Goal: Task Accomplishment & Management: Complete application form

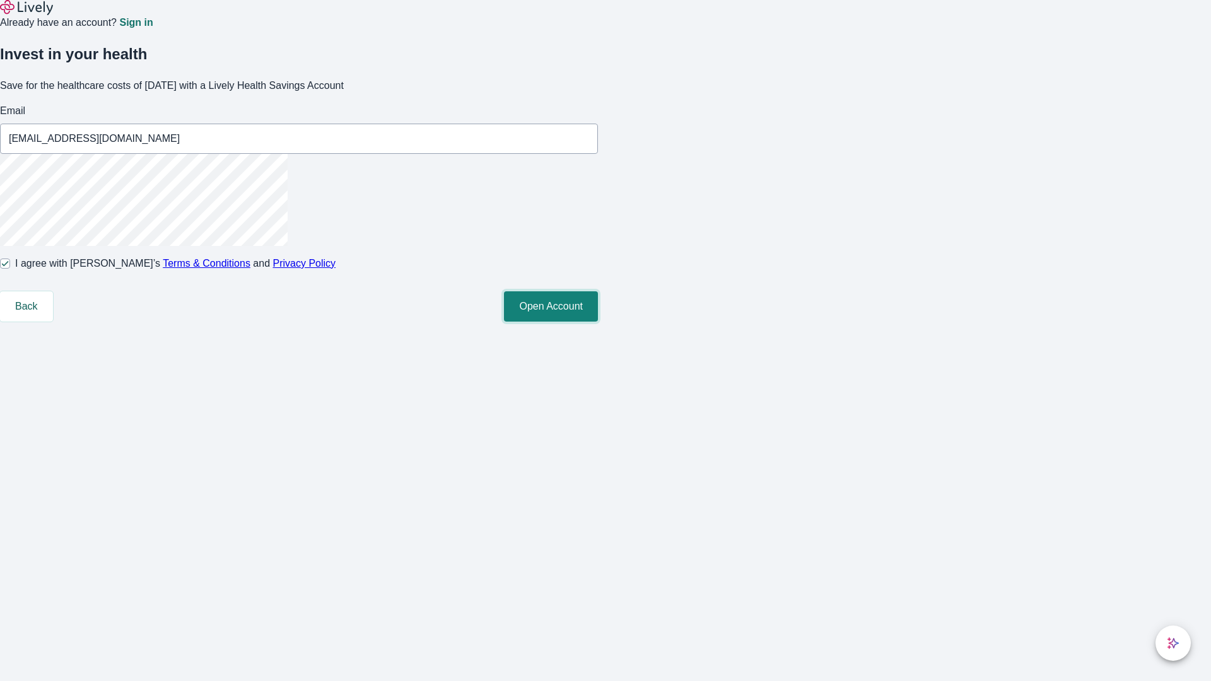
click at [598, 322] on button "Open Account" at bounding box center [551, 306] width 94 height 30
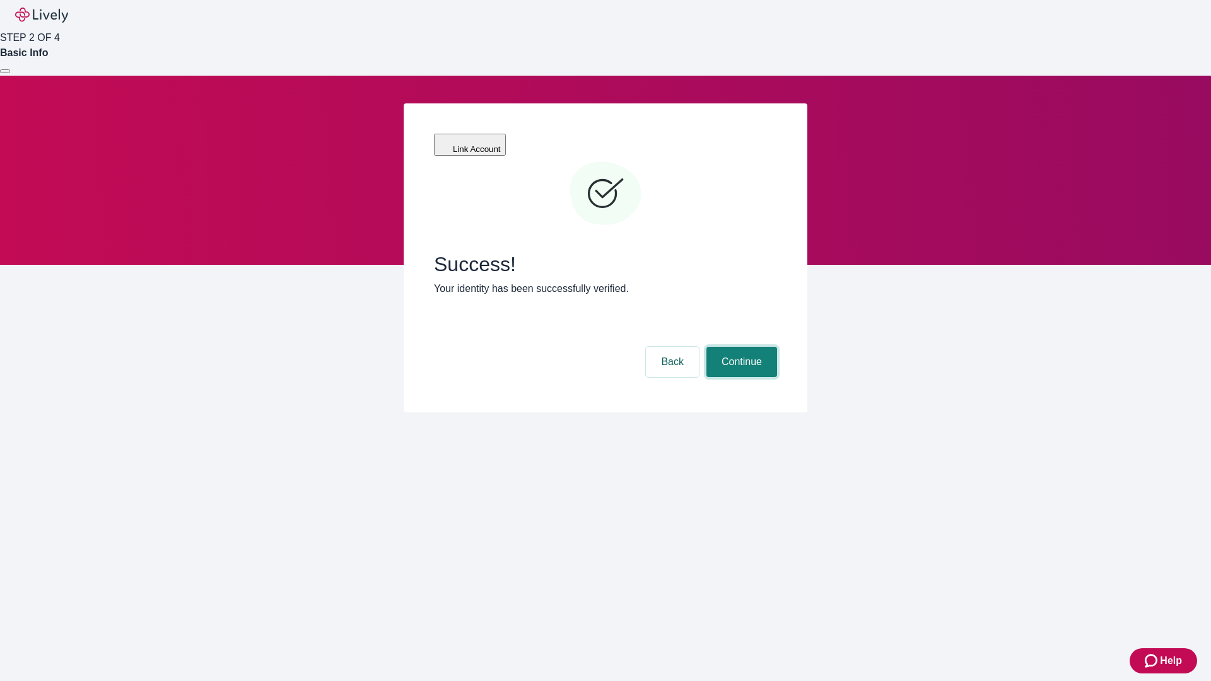
click at [740, 347] on button "Continue" at bounding box center [741, 362] width 71 height 30
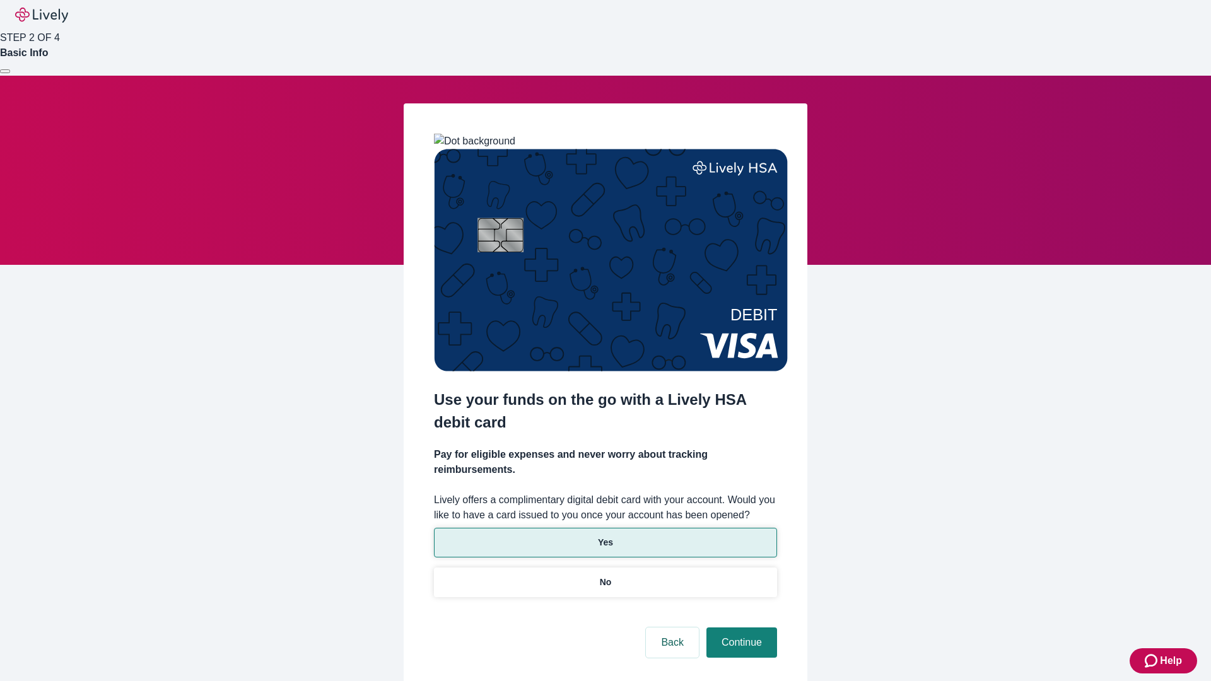
click at [605, 536] on p "Yes" at bounding box center [605, 542] width 15 height 13
click at [740, 627] on button "Continue" at bounding box center [741, 642] width 71 height 30
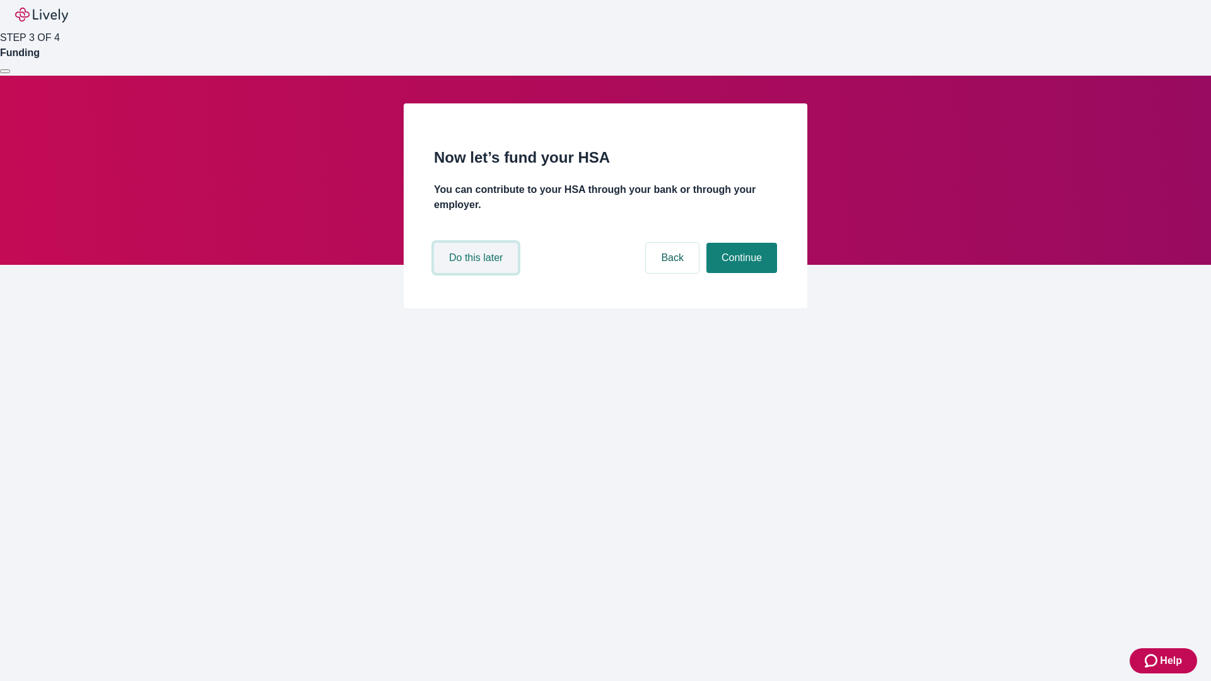
click at [477, 273] on button "Do this later" at bounding box center [476, 258] width 84 height 30
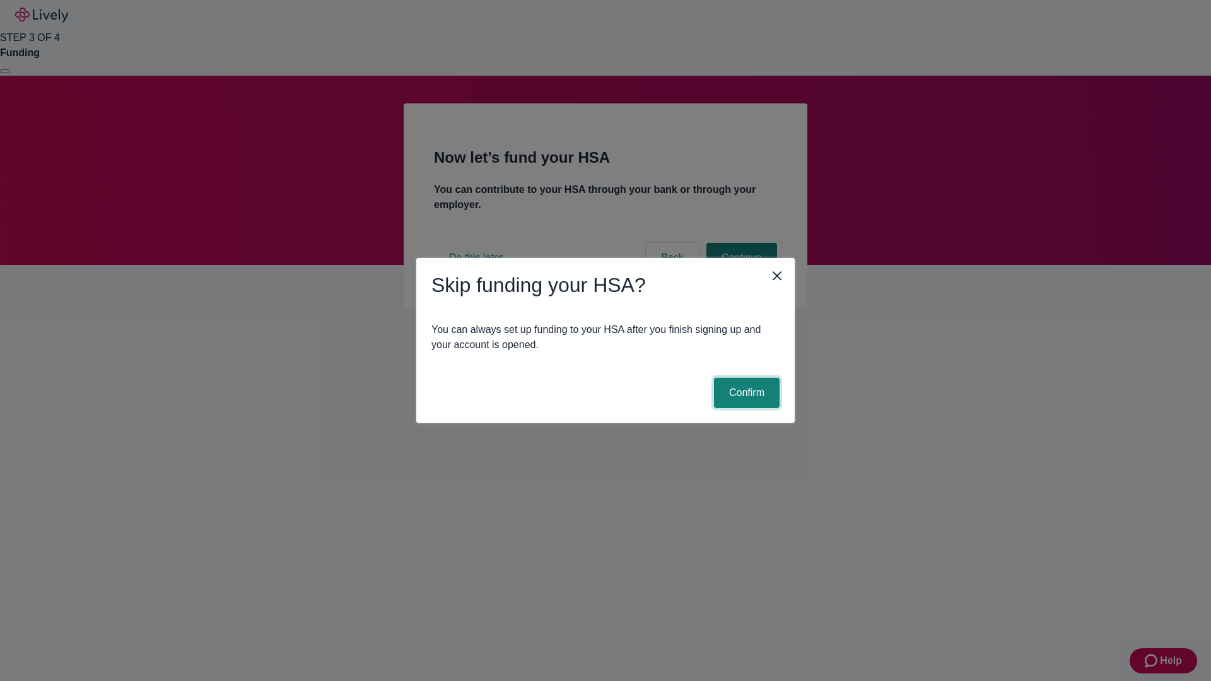
click at [745, 393] on button "Confirm" at bounding box center [747, 393] width 66 height 30
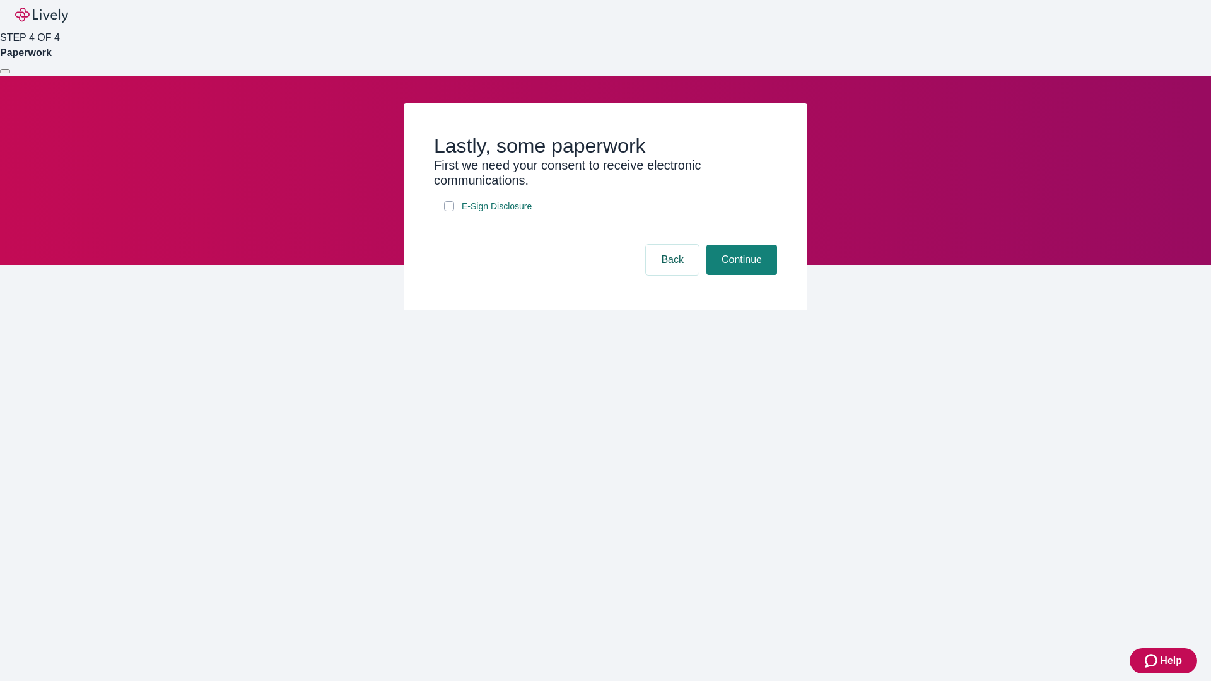
click at [449, 211] on input "E-Sign Disclosure" at bounding box center [449, 206] width 10 height 10
checkbox input "true"
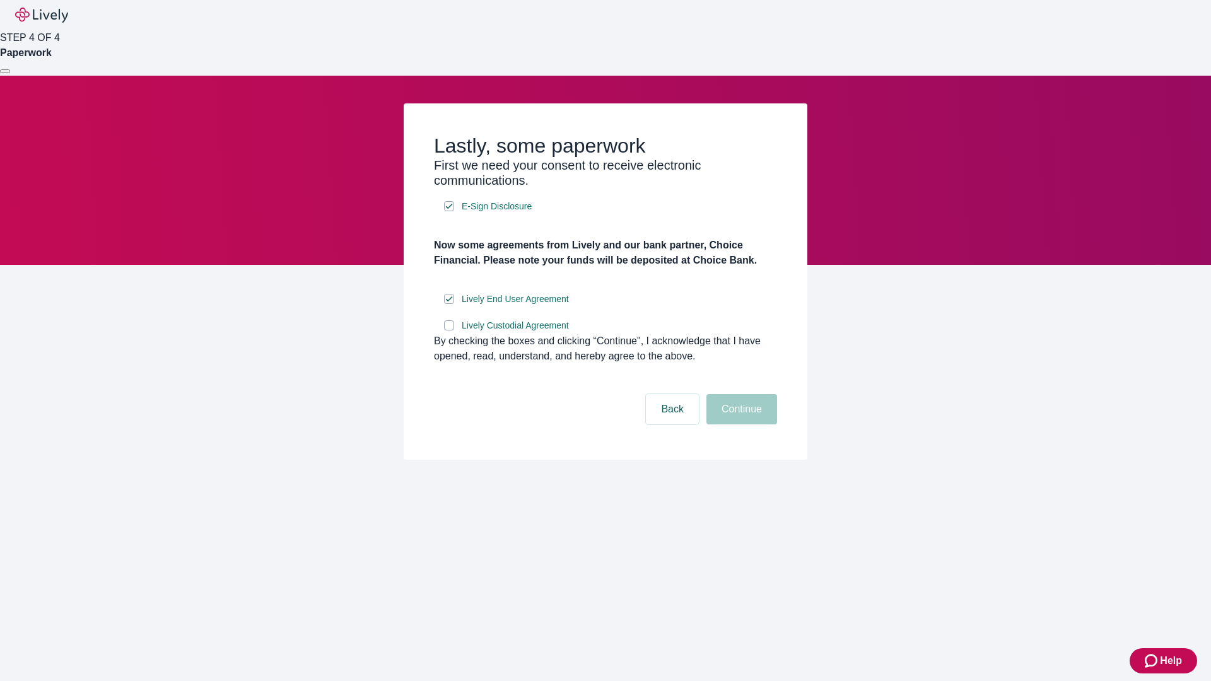
click at [449, 330] on input "Lively Custodial Agreement" at bounding box center [449, 325] width 10 height 10
checkbox input "true"
click at [740, 424] on button "Continue" at bounding box center [741, 409] width 71 height 30
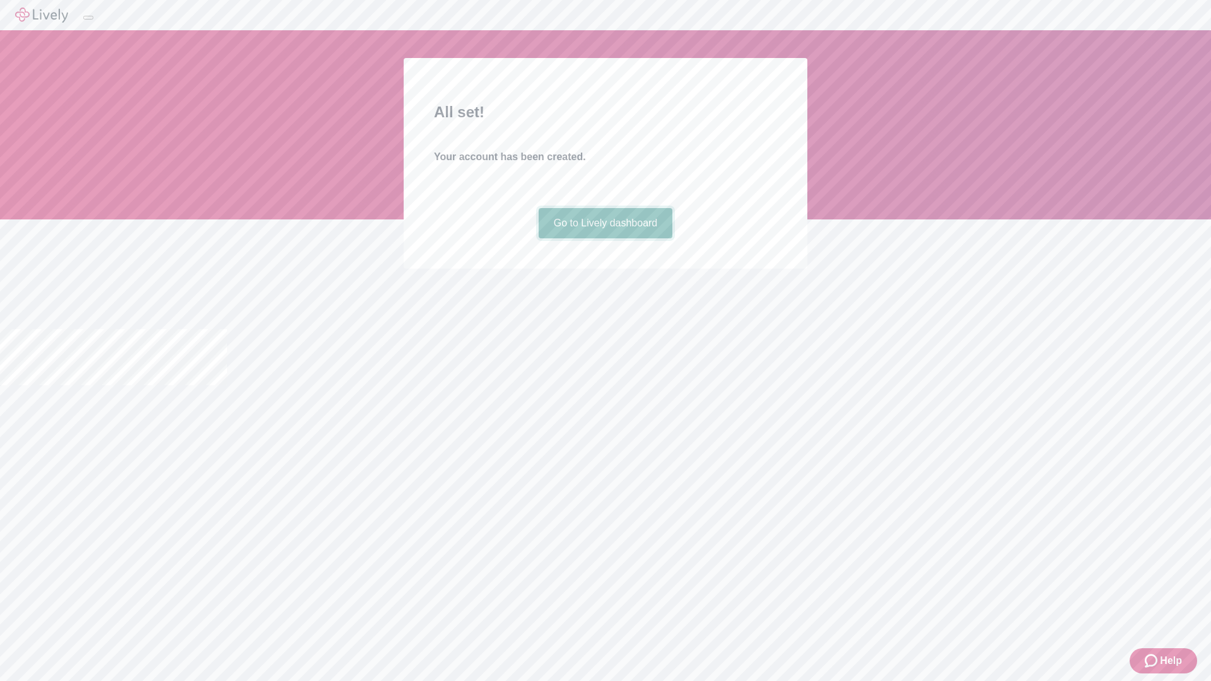
click at [605, 238] on link "Go to Lively dashboard" at bounding box center [606, 223] width 134 height 30
